Goal: Task Accomplishment & Management: Manage account settings

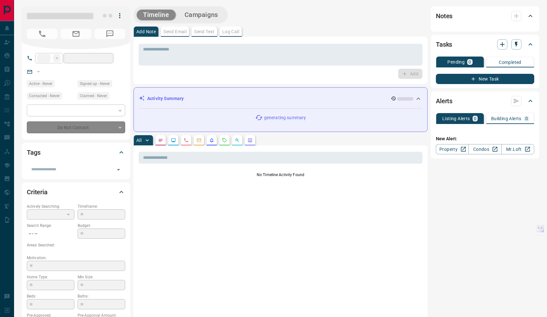
type input "**"
type input "**********"
type input "*"
type input "*********"
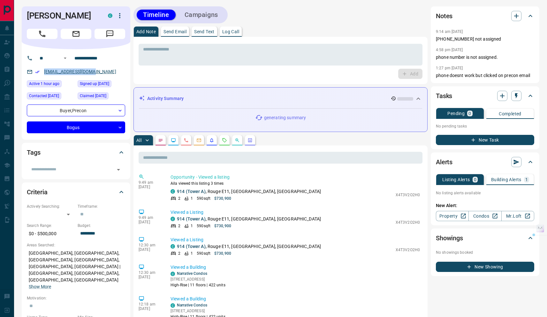
drag, startPoint x: 102, startPoint y: 73, endPoint x: 44, endPoint y: 74, distance: 57.8
click at [44, 74] on div "[EMAIL_ADDRESS][DOMAIN_NAME]" at bounding box center [76, 71] width 98 height 11
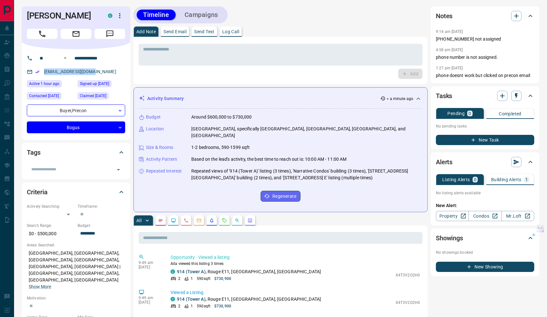
copy link "[EMAIL_ADDRESS][DOMAIN_NAME]"
drag, startPoint x: 40, startPoint y: 17, endPoint x: 29, endPoint y: 15, distance: 11.5
click at [29, 15] on h1 "[PERSON_NAME]" at bounding box center [63, 16] width 72 height 10
click at [515, 12] on icon "button" at bounding box center [517, 16] width 8 height 8
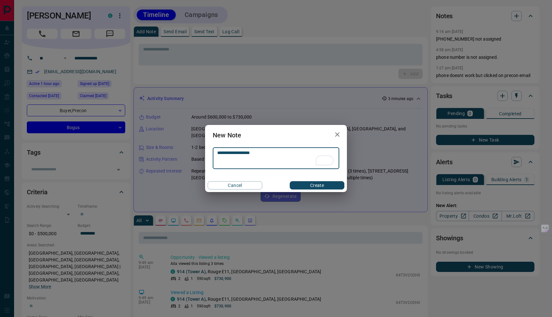
type textarea "**********"
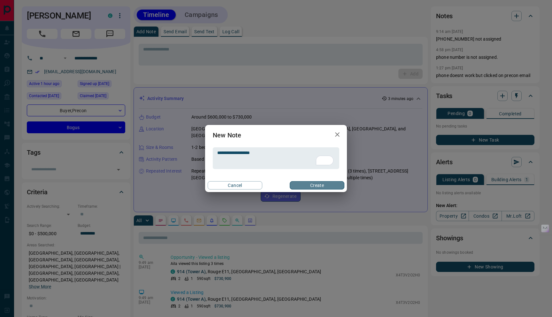
click at [315, 182] on button "Create" at bounding box center [317, 185] width 55 height 8
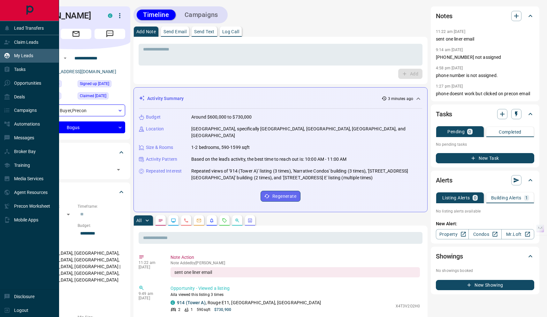
click at [26, 60] on div "My Leads" at bounding box center [18, 55] width 29 height 11
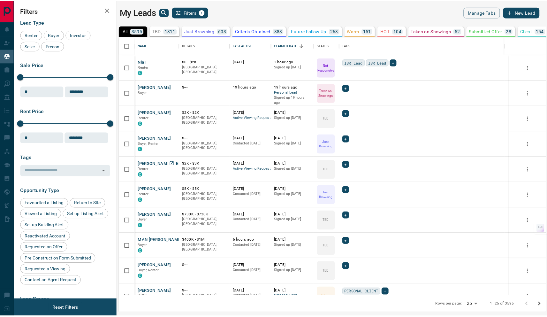
scroll to position [3, 0]
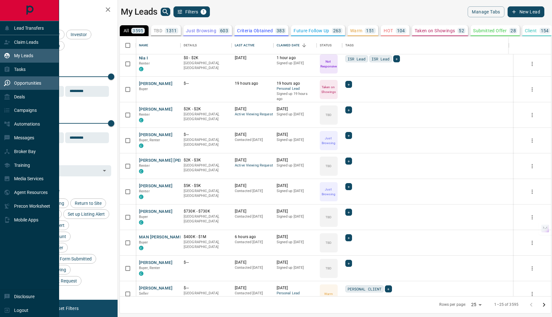
click at [30, 81] on p "Opportunities" at bounding box center [27, 83] width 27 height 5
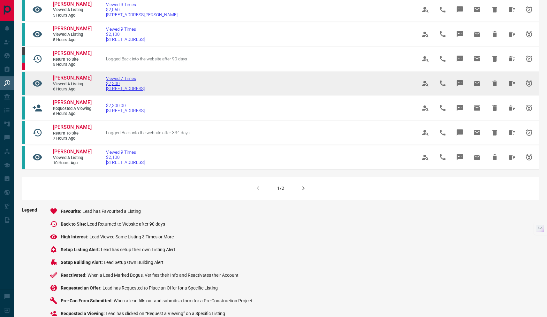
scroll to position [360, 0]
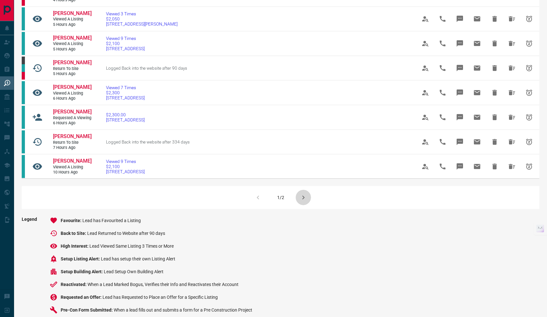
click at [305, 201] on icon "button" at bounding box center [304, 198] width 8 height 8
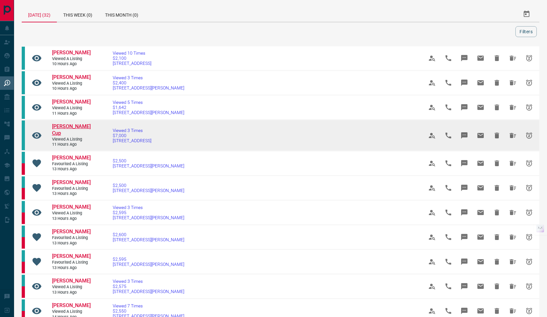
click at [65, 129] on span "[PERSON_NAME] Cup" at bounding box center [71, 129] width 39 height 13
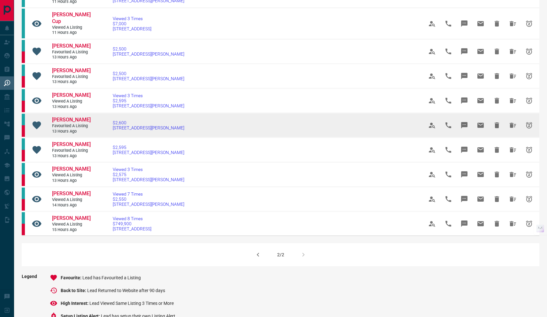
scroll to position [114, 0]
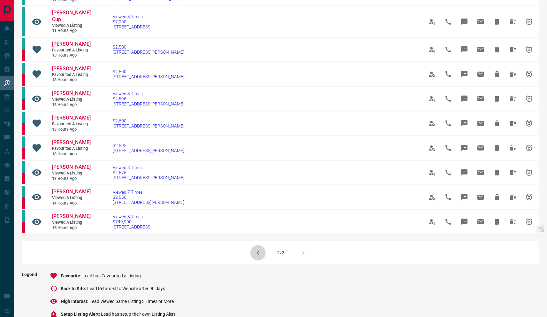
click at [255, 253] on icon "button" at bounding box center [258, 253] width 8 height 8
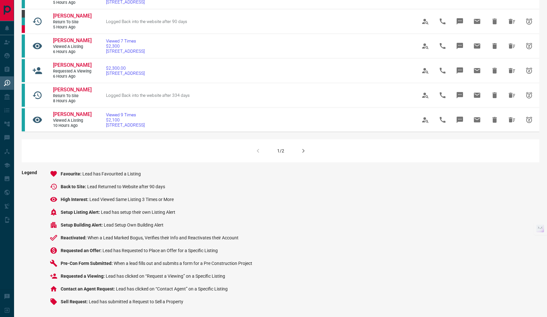
scroll to position [410, 0]
click at [303, 155] on icon "button" at bounding box center [304, 151] width 8 height 8
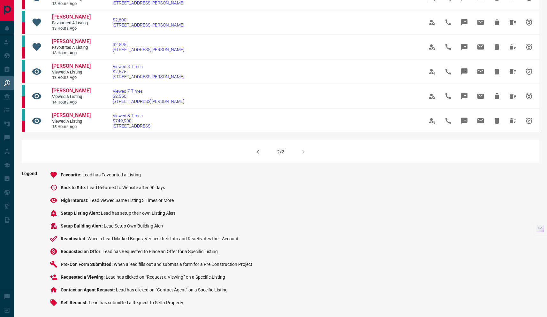
scroll to position [216, 0]
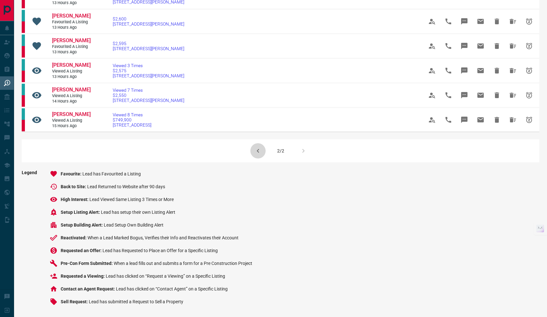
click at [260, 152] on icon "button" at bounding box center [258, 151] width 8 height 8
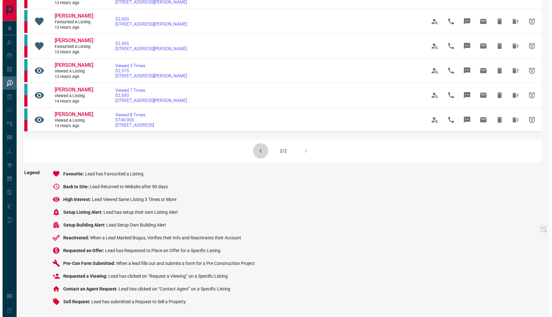
scroll to position [0, 0]
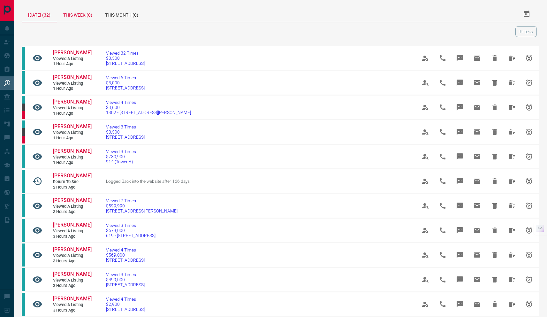
click at [86, 13] on div "This Week (0)" at bounding box center [78, 13] width 42 height 15
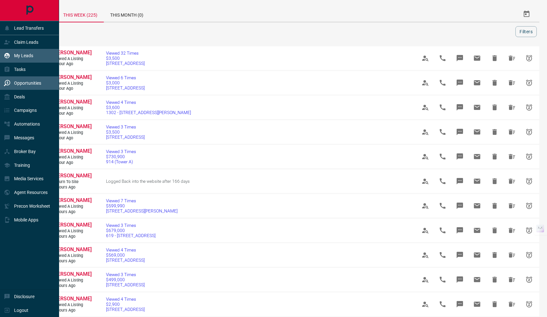
click at [25, 58] on p "My Leads" at bounding box center [23, 55] width 19 height 5
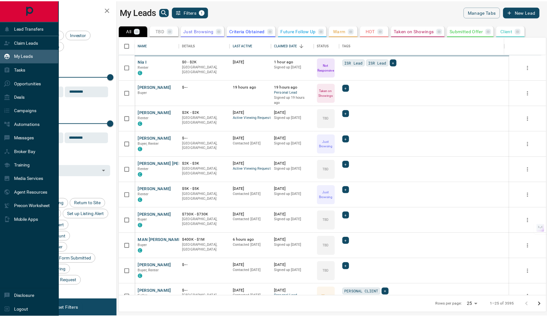
scroll to position [255, 427]
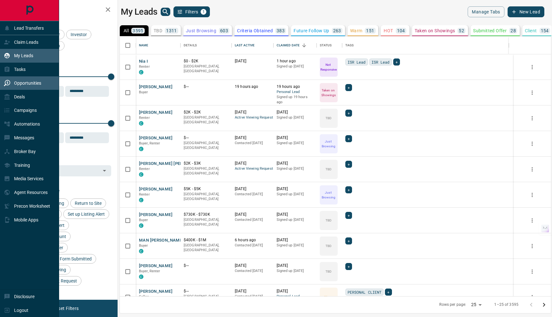
click at [31, 85] on p "Opportunities" at bounding box center [27, 83] width 27 height 5
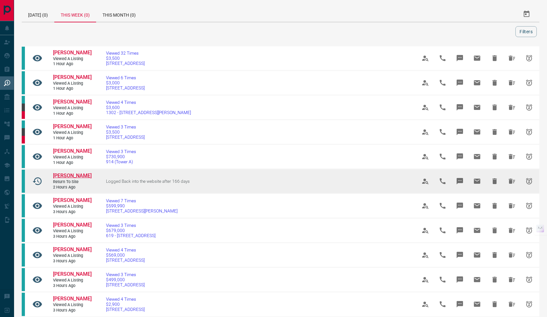
click at [66, 176] on span "[PERSON_NAME]" at bounding box center [72, 176] width 39 height 6
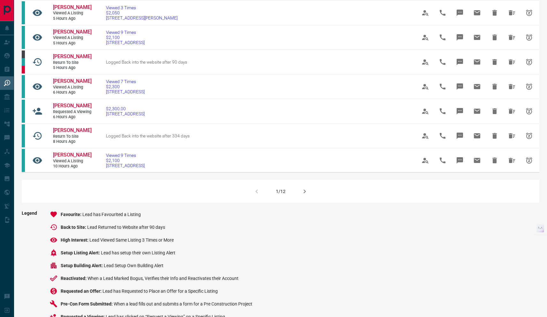
scroll to position [380, 0]
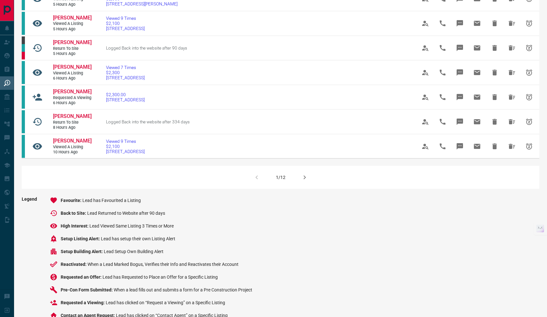
click at [304, 179] on icon "button" at bounding box center [305, 177] width 2 height 4
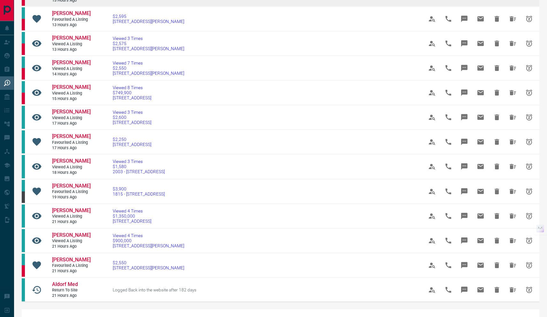
scroll to position [252, 0]
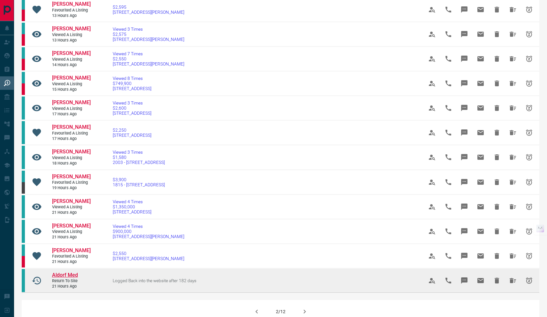
click at [63, 278] on span "Aldorf Med" at bounding box center [65, 275] width 26 height 6
